Goal: Obtain resource: Download file/media

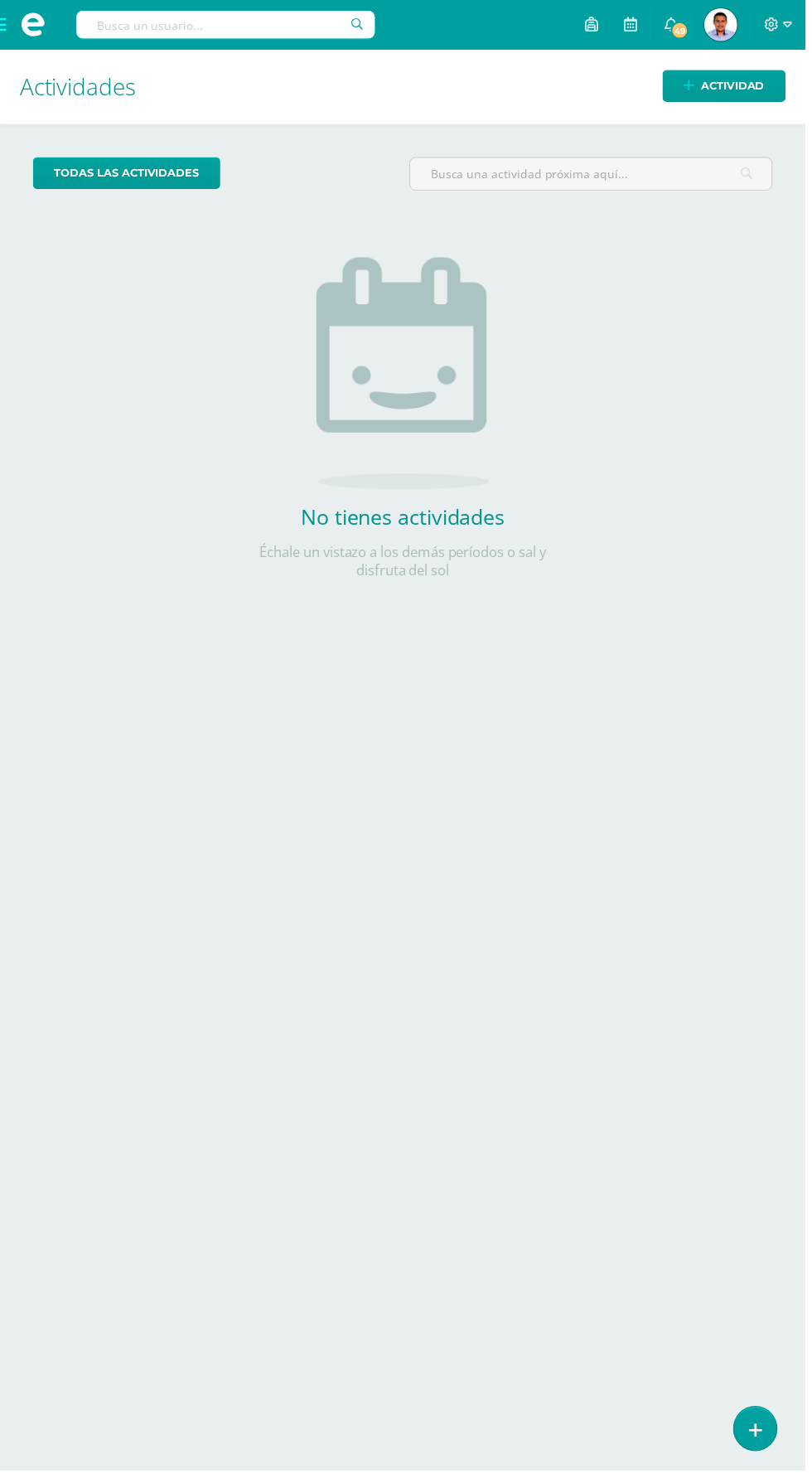
click at [19, 17] on span at bounding box center [33, 25] width 67 height 50
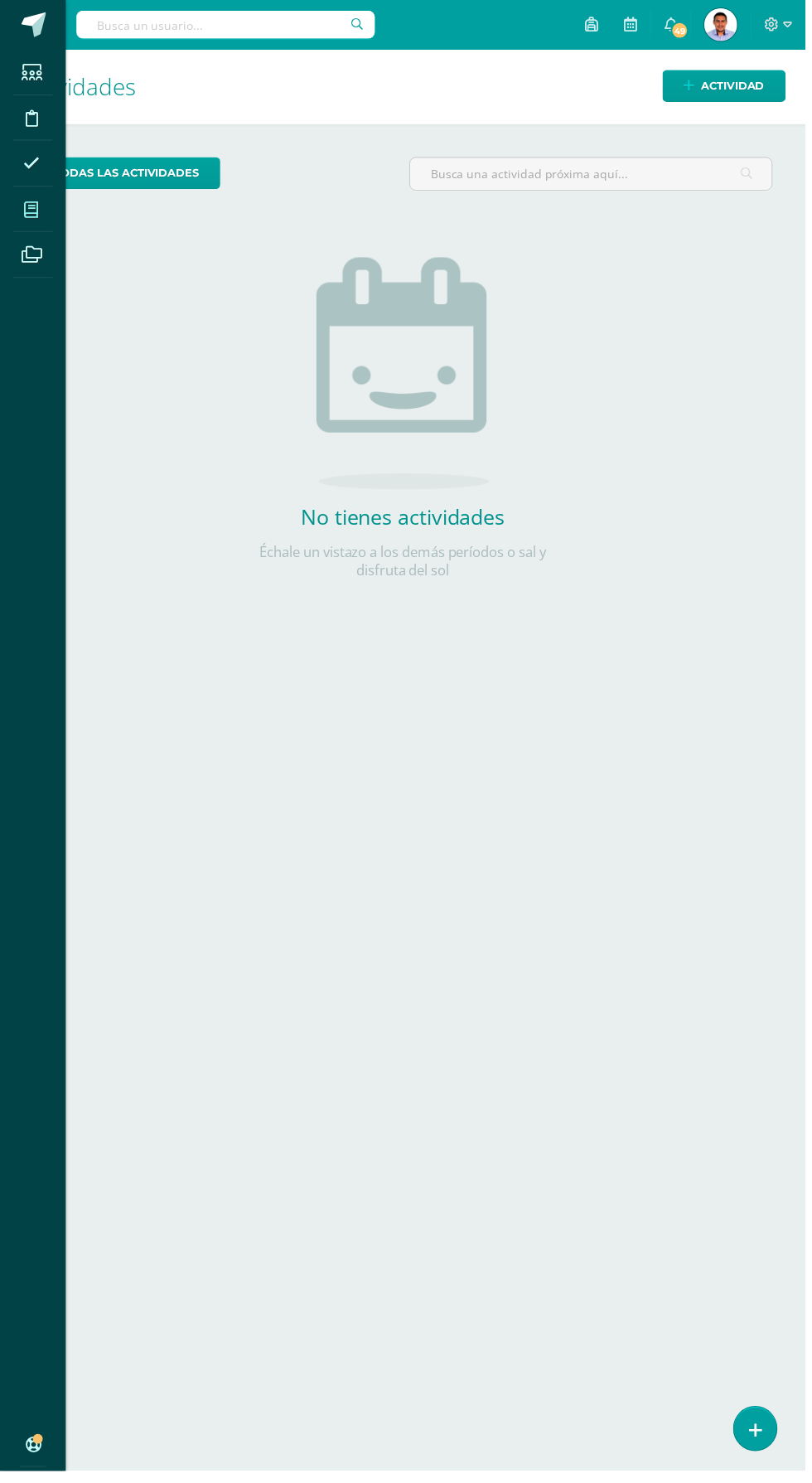
click at [32, 210] on icon at bounding box center [31, 211] width 15 height 17
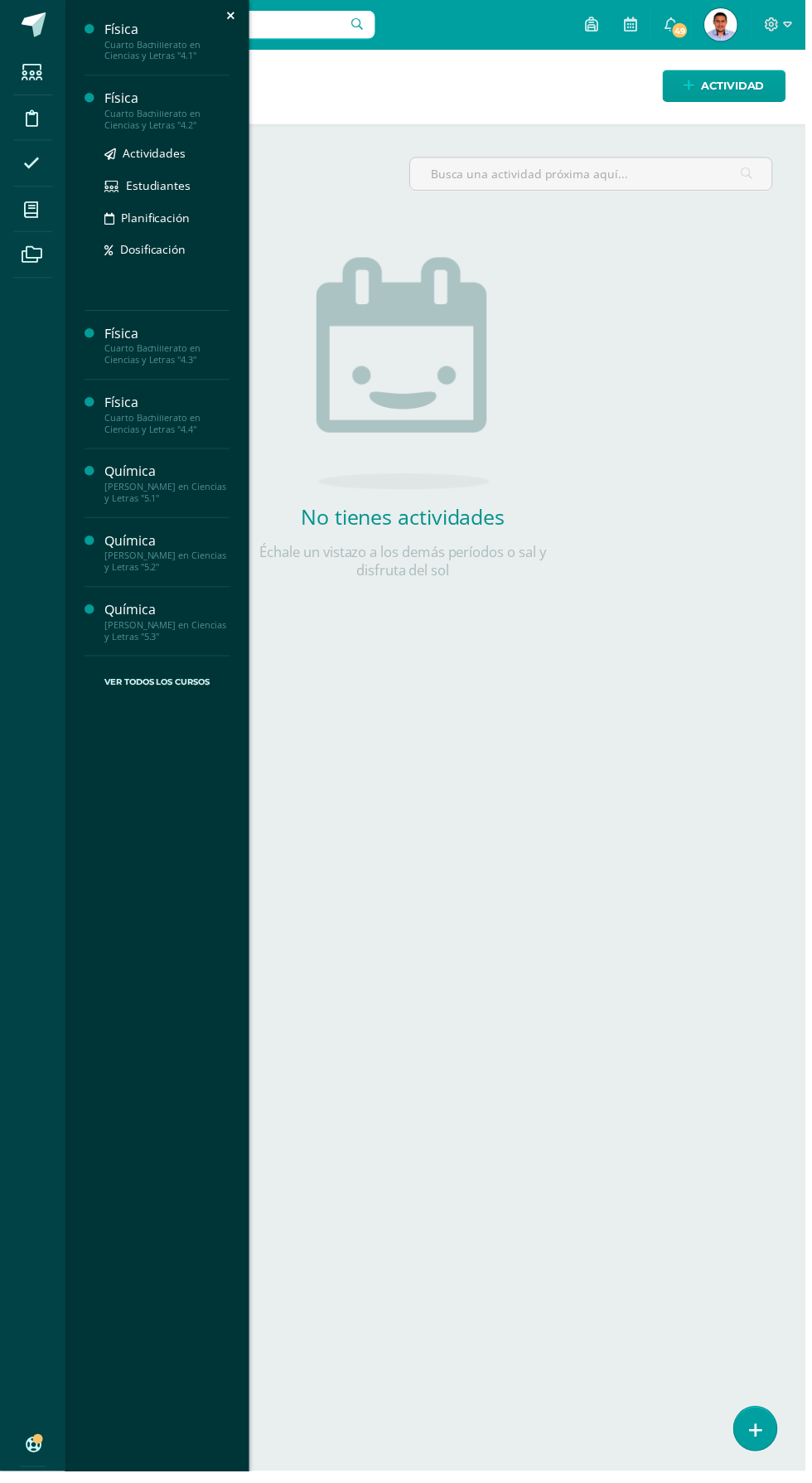
click at [123, 114] on div "Cuarto Bachillerato en Ciencias y Letras "4.2"" at bounding box center [168, 120] width 126 height 23
click at [134, 154] on span "Actividades" at bounding box center [155, 154] width 64 height 16
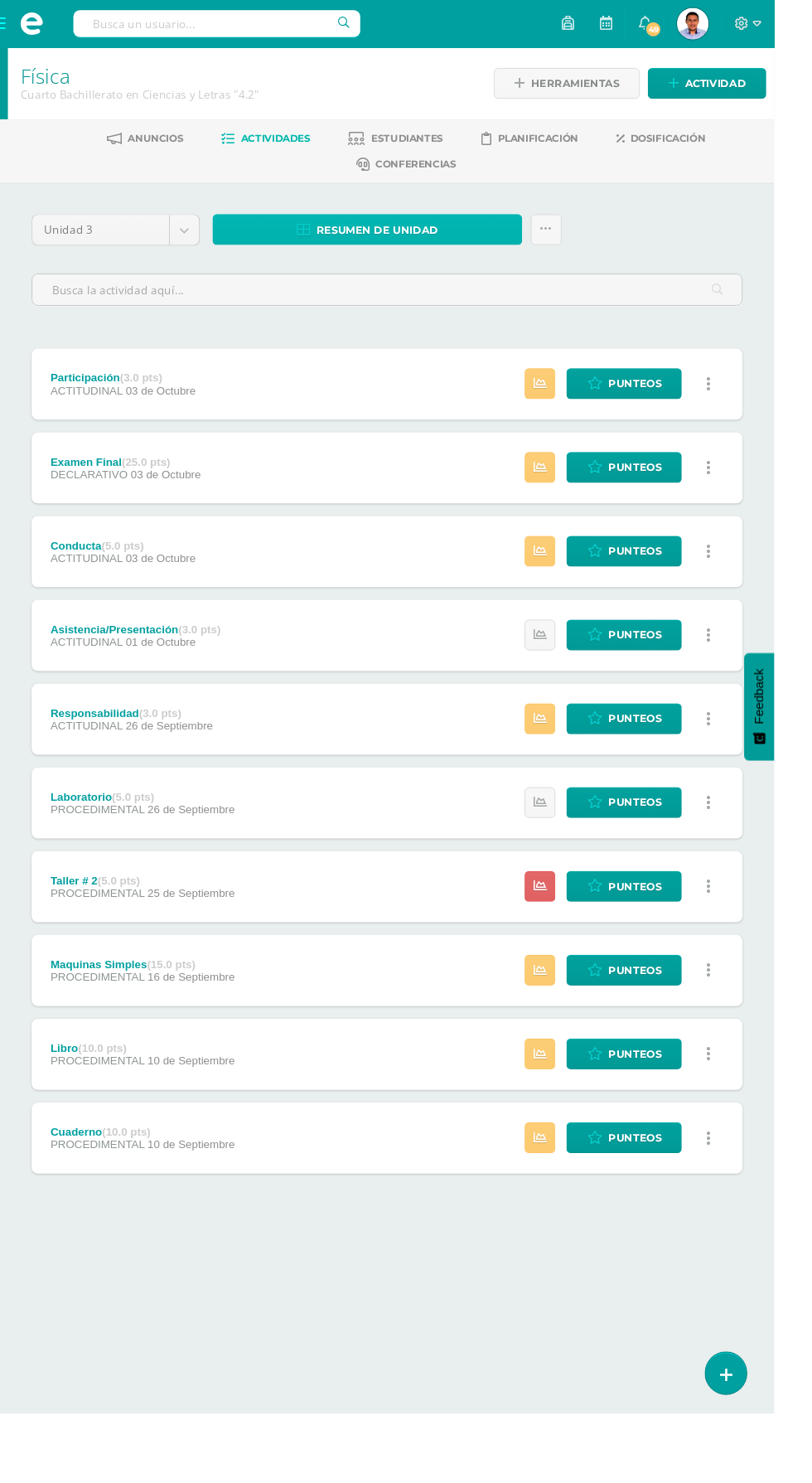
click at [304, 245] on link "Resumen de unidad" at bounding box center [386, 240] width 325 height 32
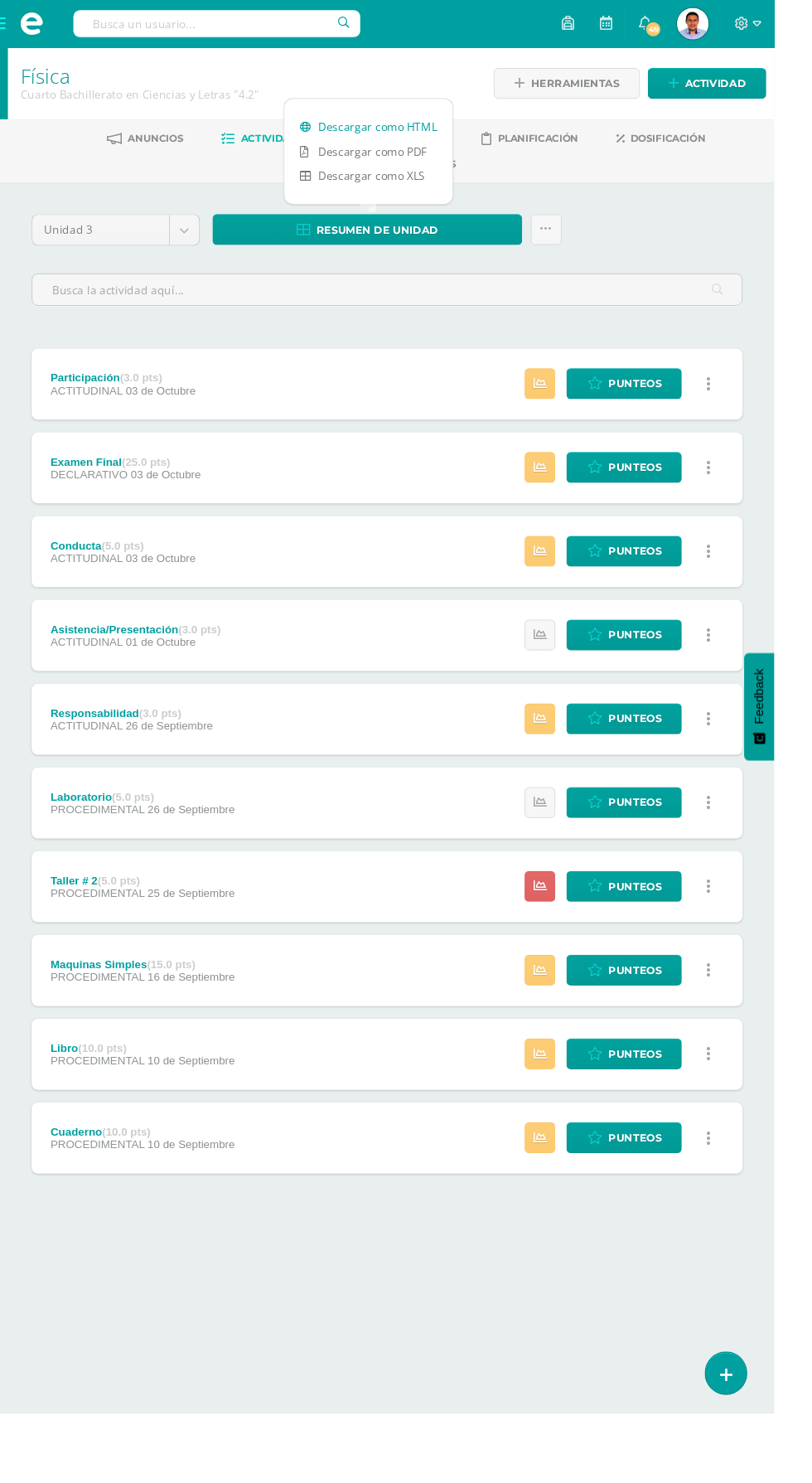
click at [372, 133] on link "Descargar como HTML" at bounding box center [386, 134] width 176 height 26
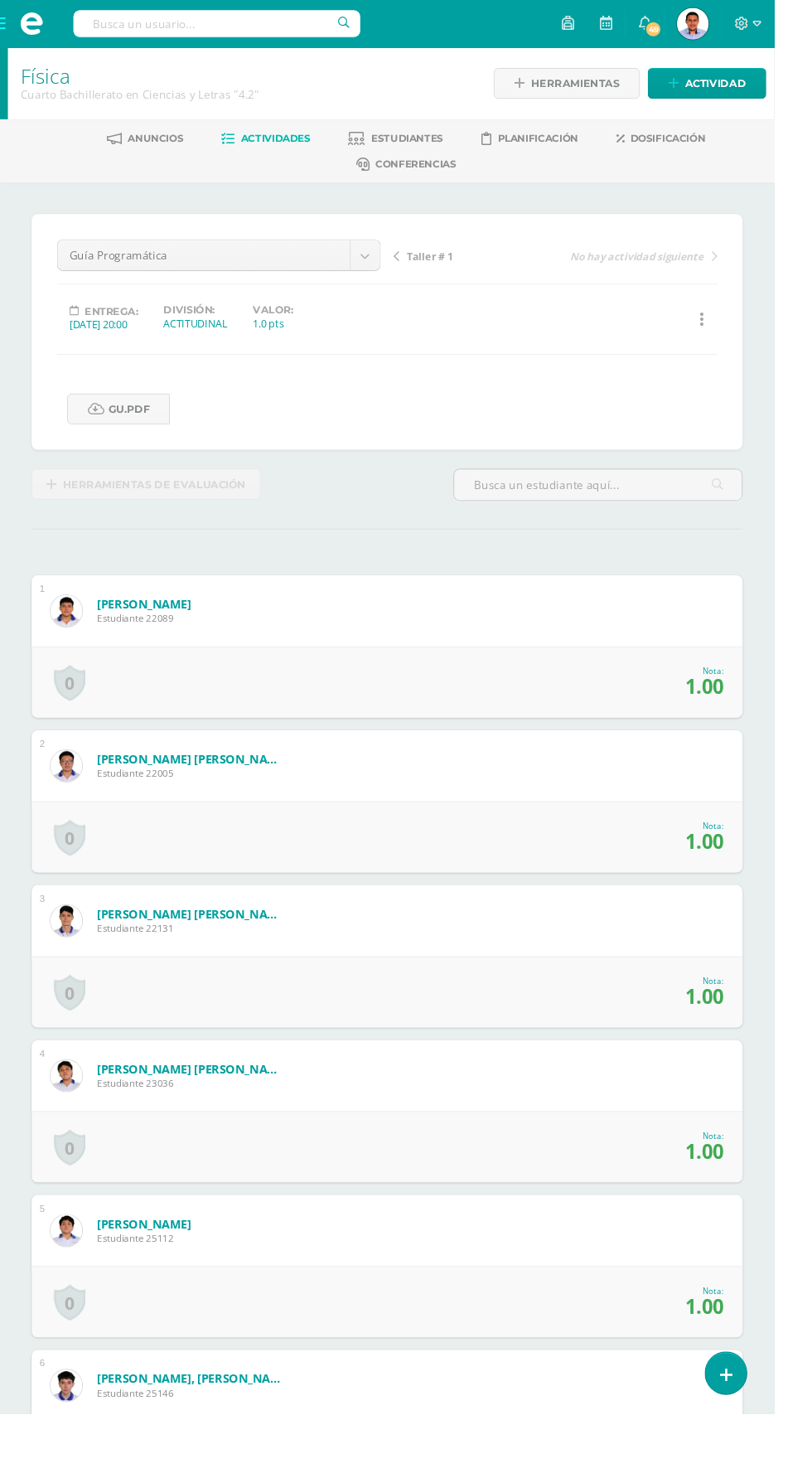
scroll to position [1, 0]
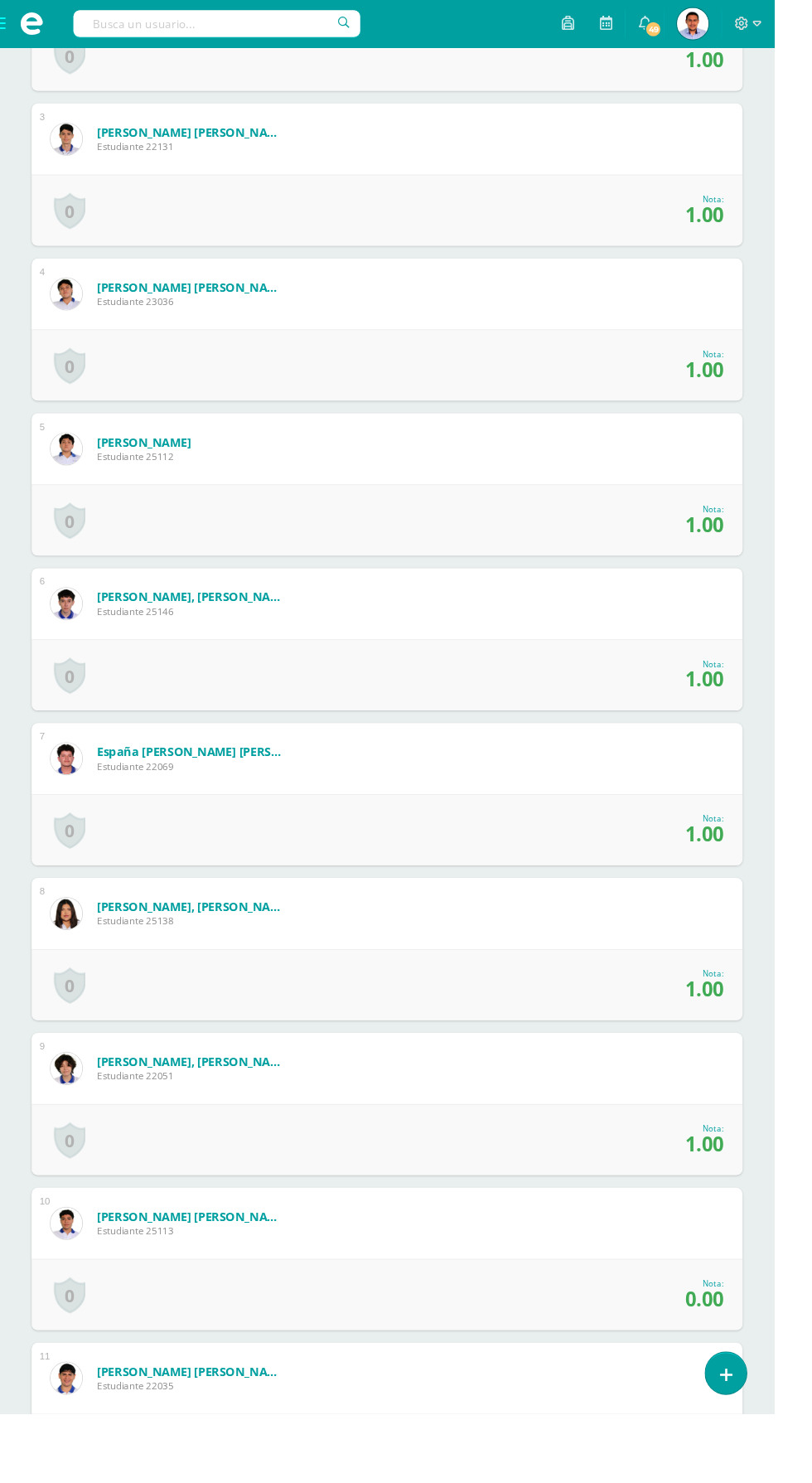
click at [689, 1092] on form "Franco Guerra, Angie Aracely Estudiante 22051 Nota 1.00 0 Logros Logros obtenid…" at bounding box center [406, 1120] width 745 height 75
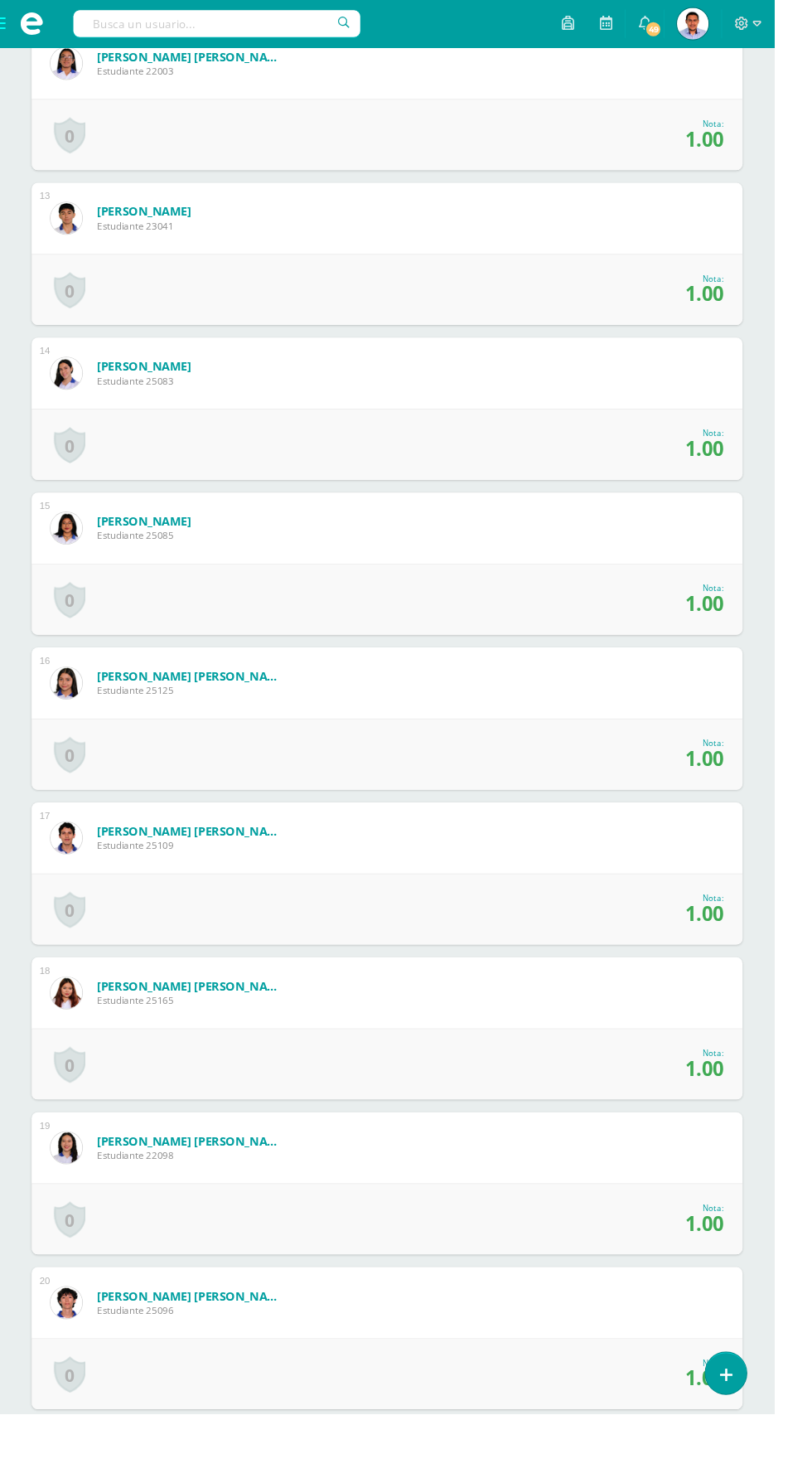
click at [750, 854] on form "Martínez Garza, Héctor André Estudiante 25109 Nota 1.00 0 Logros Logros obtenid…" at bounding box center [406, 878] width 745 height 75
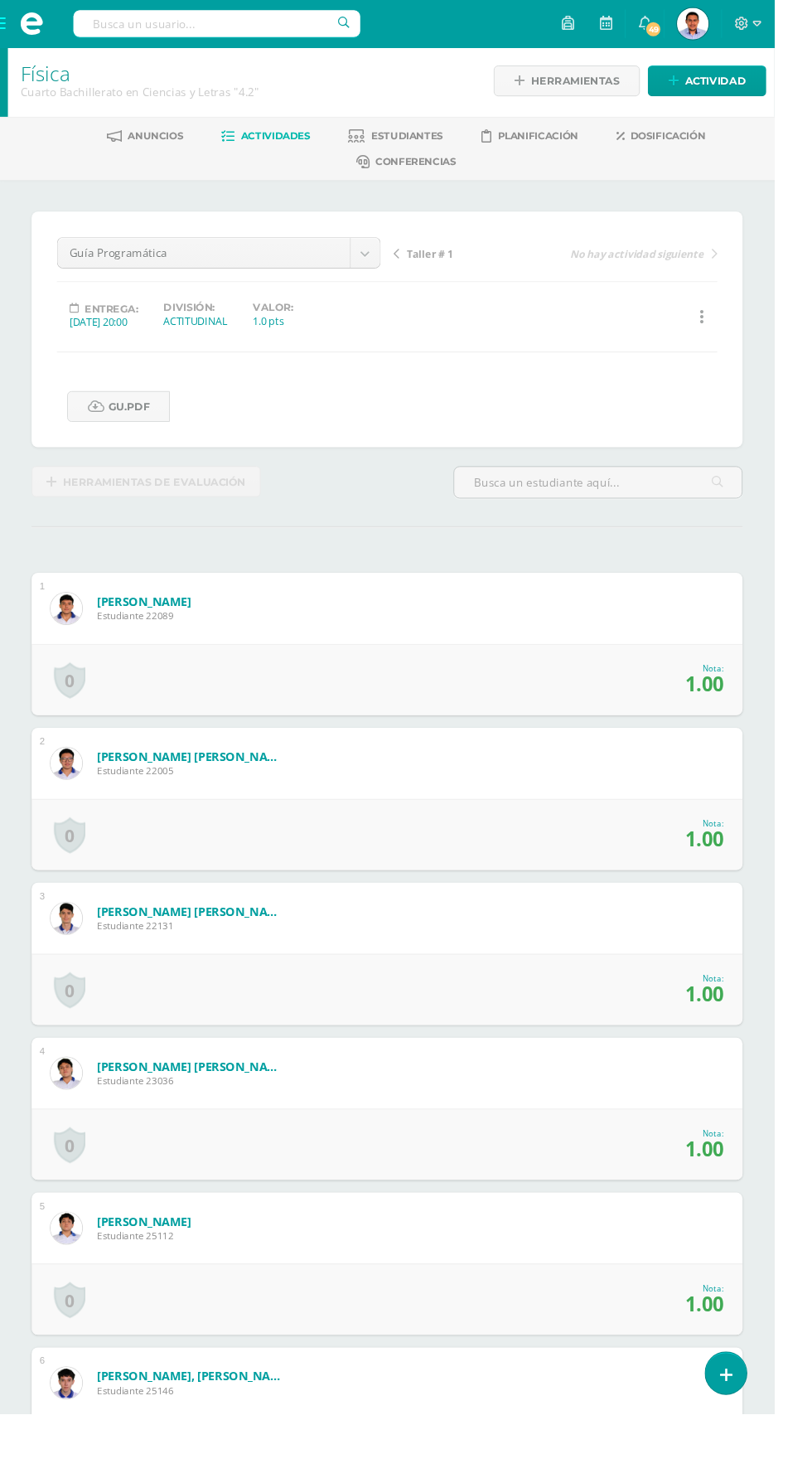
scroll to position [3, 0]
